Goal: Navigation & Orientation: Find specific page/section

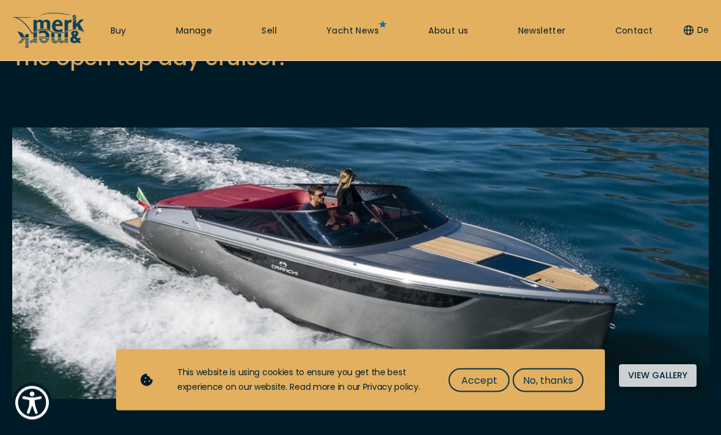
scroll to position [166, 0]
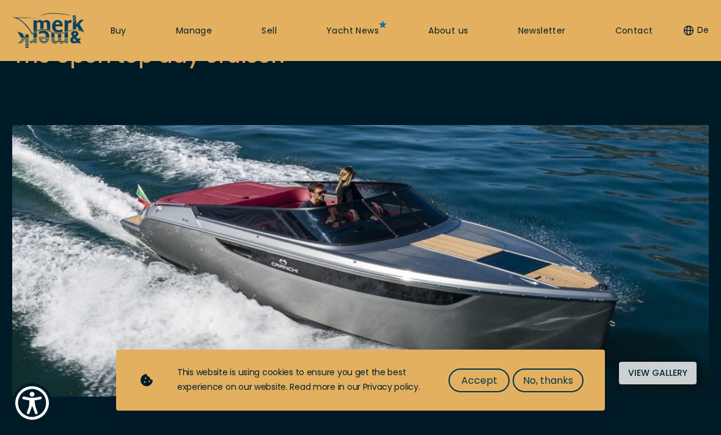
click at [646, 371] on button "View gallery" at bounding box center [658, 373] width 78 height 23
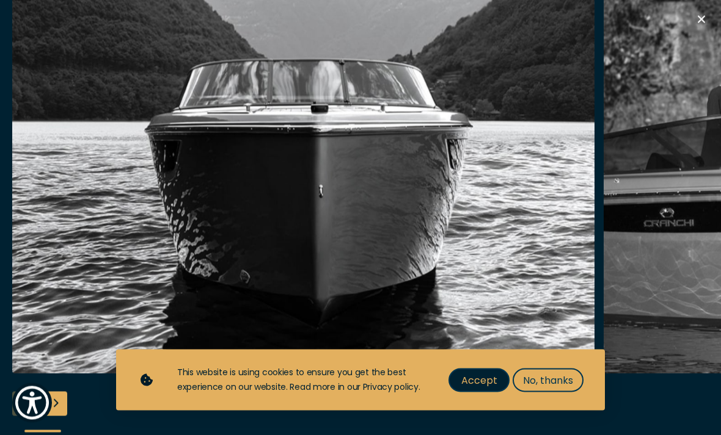
click at [468, 388] on span "Accept" at bounding box center [479, 380] width 36 height 15
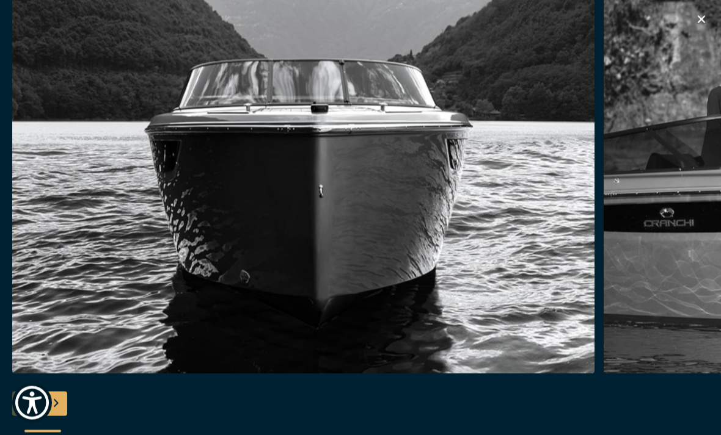
scroll to position [1168, 0]
click at [54, 417] on div "Next slide" at bounding box center [55, 404] width 24 height 24
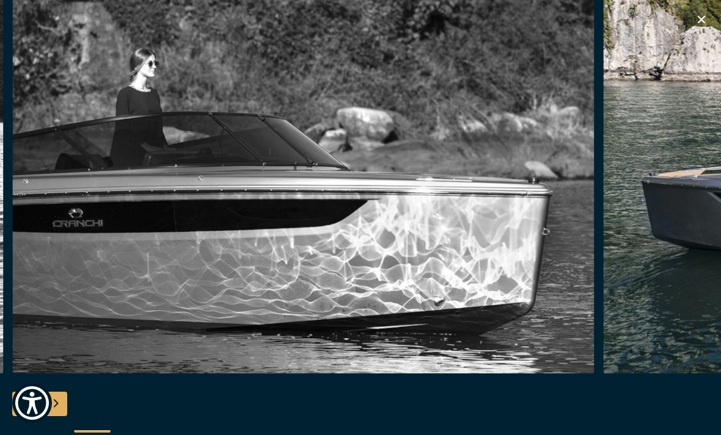
click at [65, 417] on div "Next slide" at bounding box center [55, 404] width 24 height 24
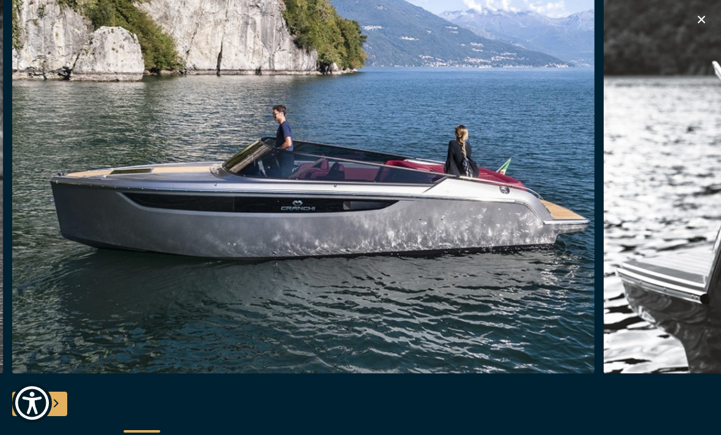
click at [65, 413] on div "Next slide" at bounding box center [55, 404] width 24 height 24
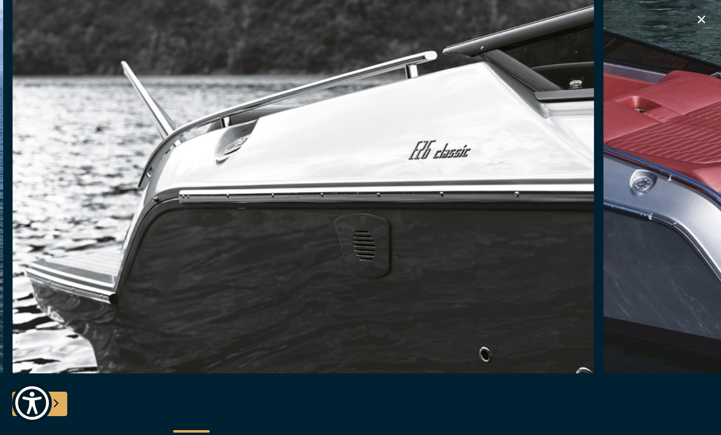
click at [61, 417] on div "Next slide" at bounding box center [55, 404] width 24 height 24
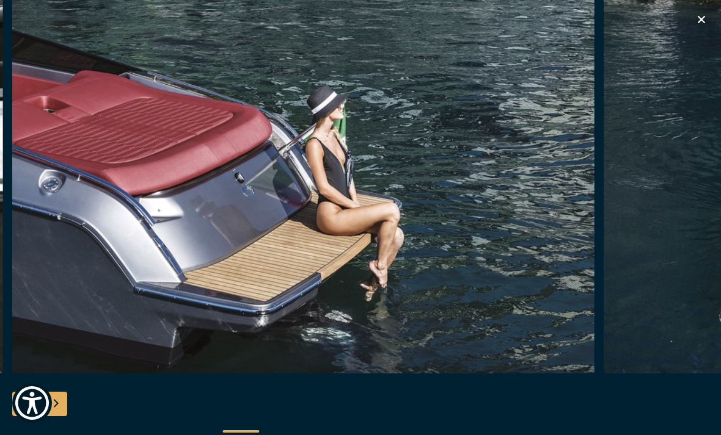
click at [65, 413] on div "Next slide" at bounding box center [55, 404] width 24 height 24
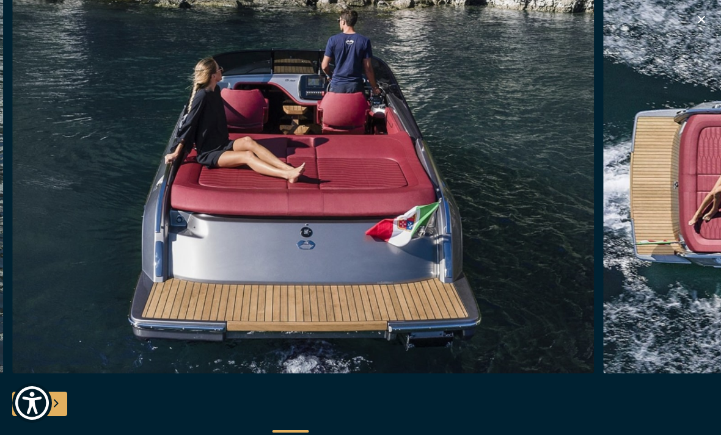
click at [62, 417] on div "Next slide" at bounding box center [55, 404] width 24 height 24
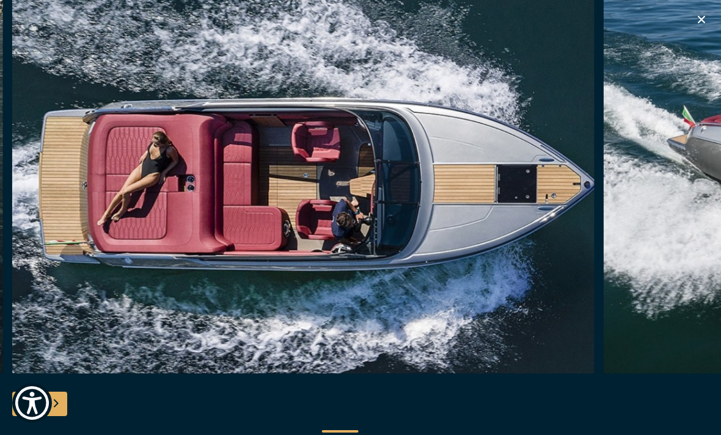
click at [64, 417] on div "Next slide" at bounding box center [55, 404] width 24 height 24
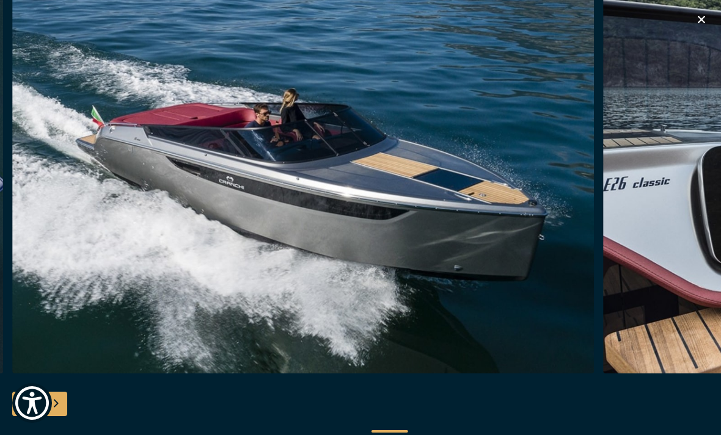
click at [65, 417] on div "Next slide" at bounding box center [55, 404] width 24 height 24
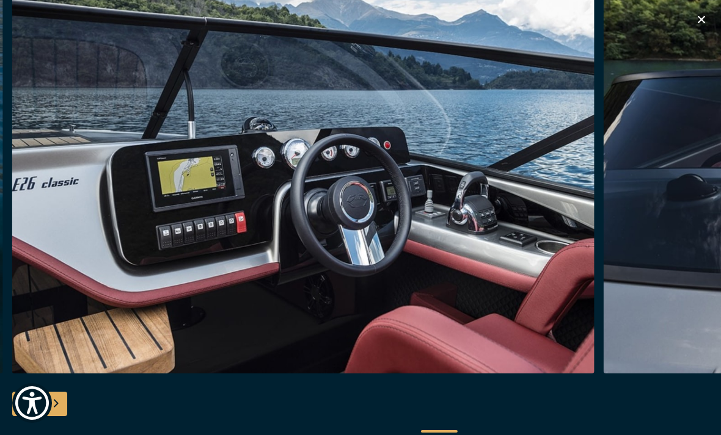
click at [66, 417] on div "Next slide" at bounding box center [55, 404] width 24 height 24
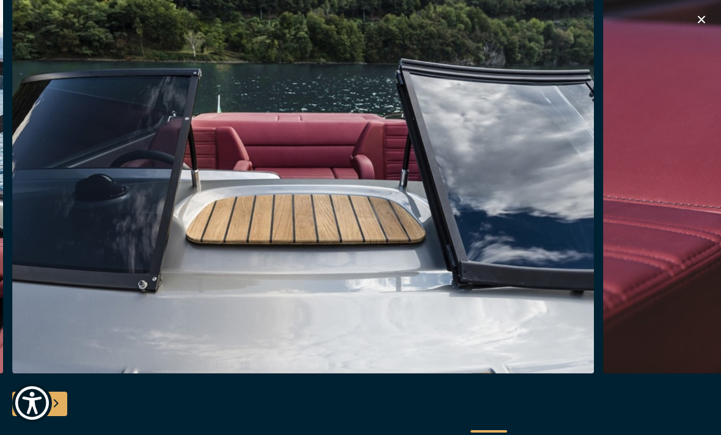
click at [67, 416] on div "Next slide" at bounding box center [55, 404] width 24 height 24
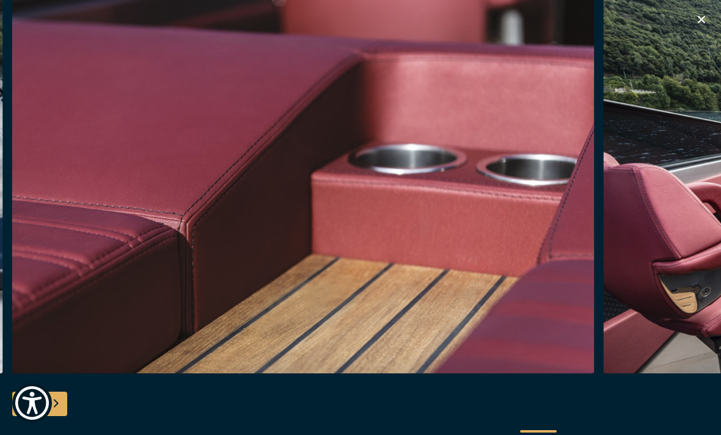
click at [67, 417] on div "Next slide" at bounding box center [55, 404] width 24 height 24
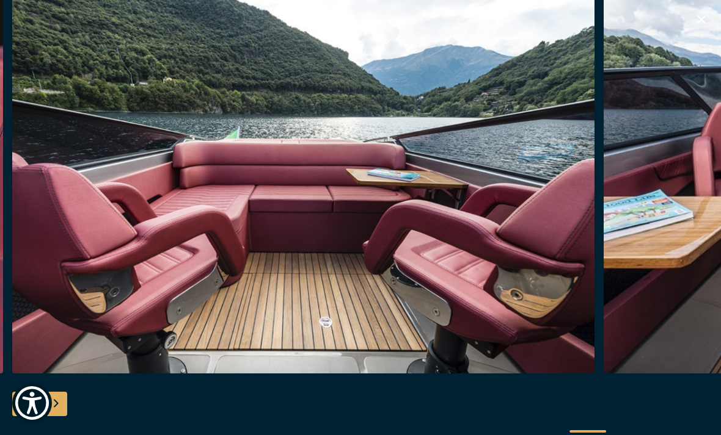
click at [63, 417] on div "Next slide" at bounding box center [55, 404] width 24 height 24
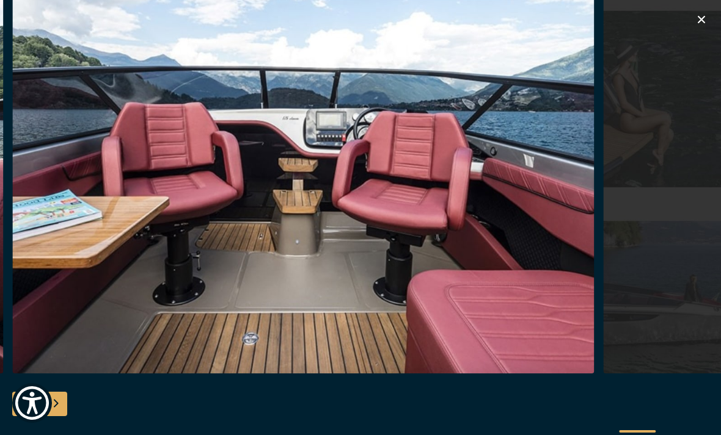
click at [59, 417] on div "Next slide" at bounding box center [55, 404] width 24 height 24
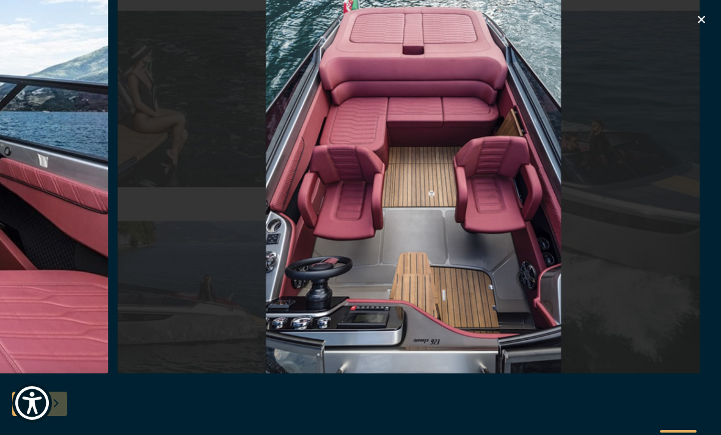
click at [64, 418] on div at bounding box center [360, 218] width 721 height 470
click at [64, 420] on div at bounding box center [360, 218] width 721 height 470
click at [56, 422] on div at bounding box center [360, 218] width 721 height 470
click at [705, 24] on icon "button" at bounding box center [701, 19] width 15 height 15
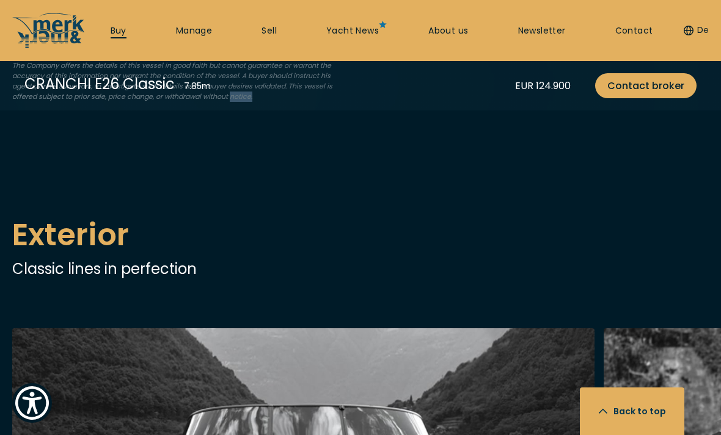
click at [118, 34] on link "Buy" at bounding box center [119, 31] width 16 height 12
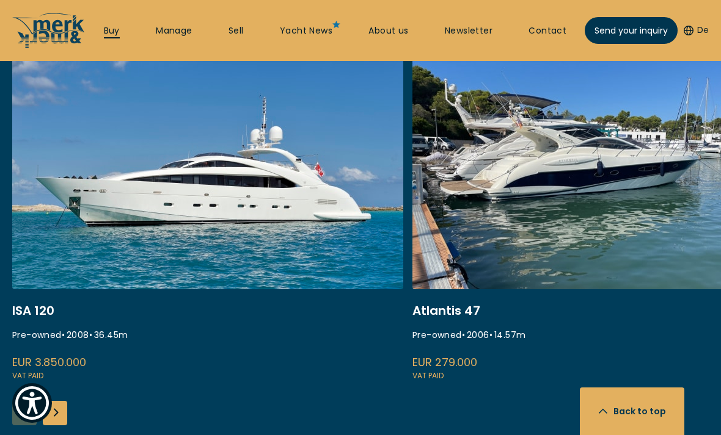
scroll to position [495, 0]
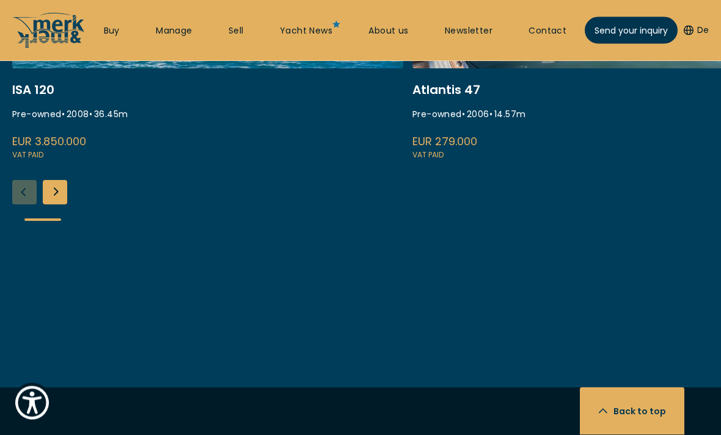
click at [53, 193] on div "Next slide" at bounding box center [55, 193] width 24 height 24
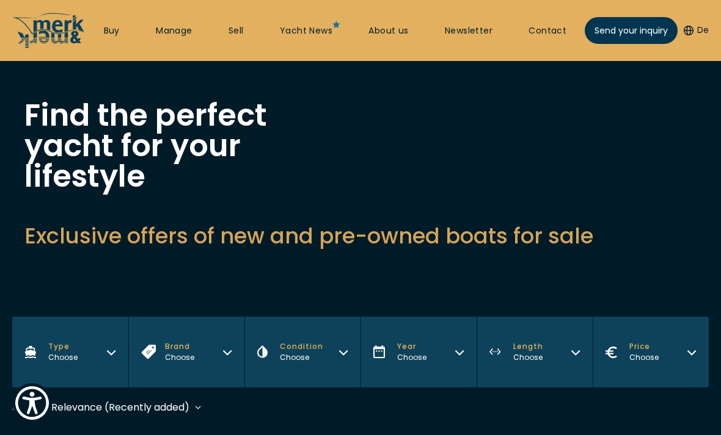
scroll to position [0, 0]
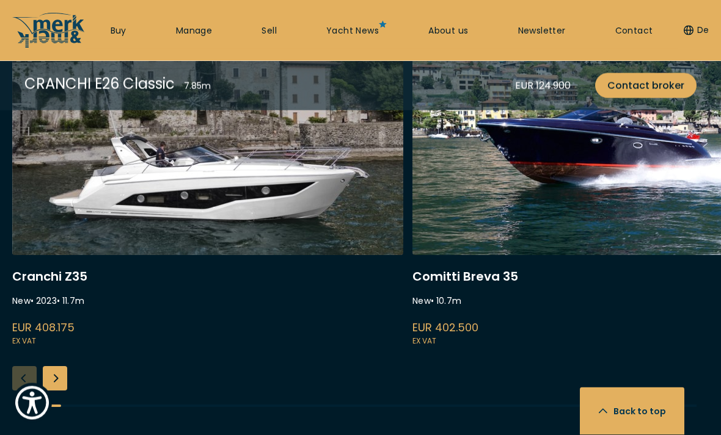
scroll to position [3205, 0]
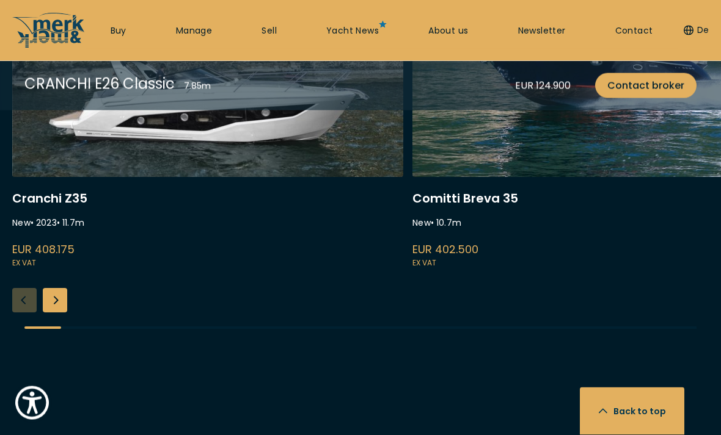
click at [57, 313] on div "Next slide" at bounding box center [55, 301] width 24 height 24
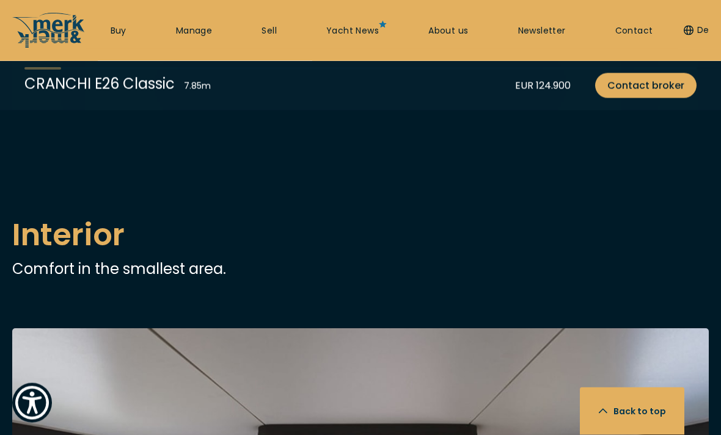
scroll to position [1868, 0]
